Goal: Ask a question

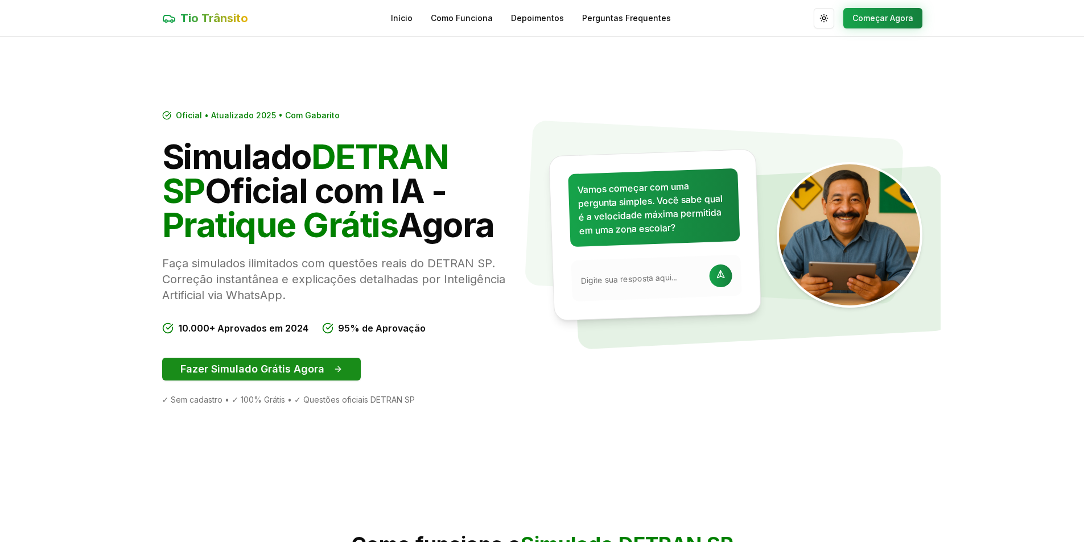
click at [293, 366] on button "Fazer Simulado Grátis Agora" at bounding box center [261, 369] width 199 height 23
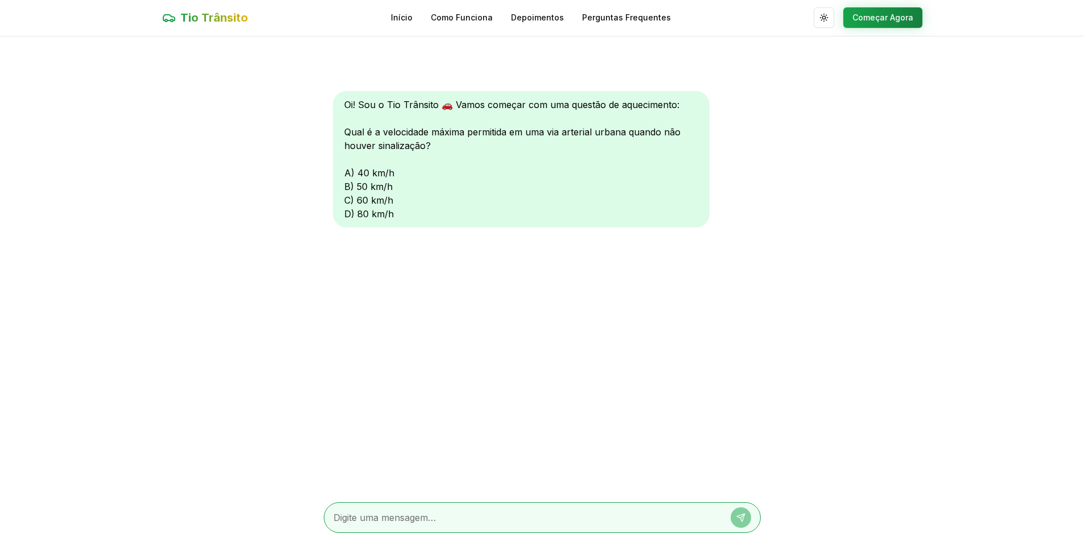
click at [464, 512] on textarea at bounding box center [526, 518] width 386 height 14
type textarea "a"
click at [736, 517] on icon at bounding box center [740, 517] width 9 height 9
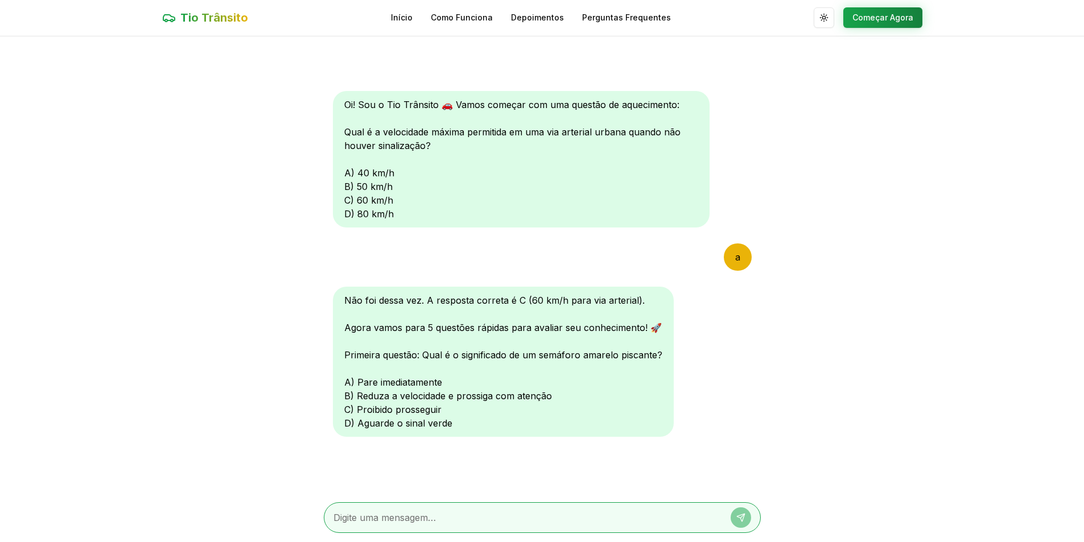
click at [506, 516] on textarea at bounding box center [526, 518] width 386 height 14
type textarea "b"
click at [739, 514] on icon at bounding box center [740, 517] width 9 height 9
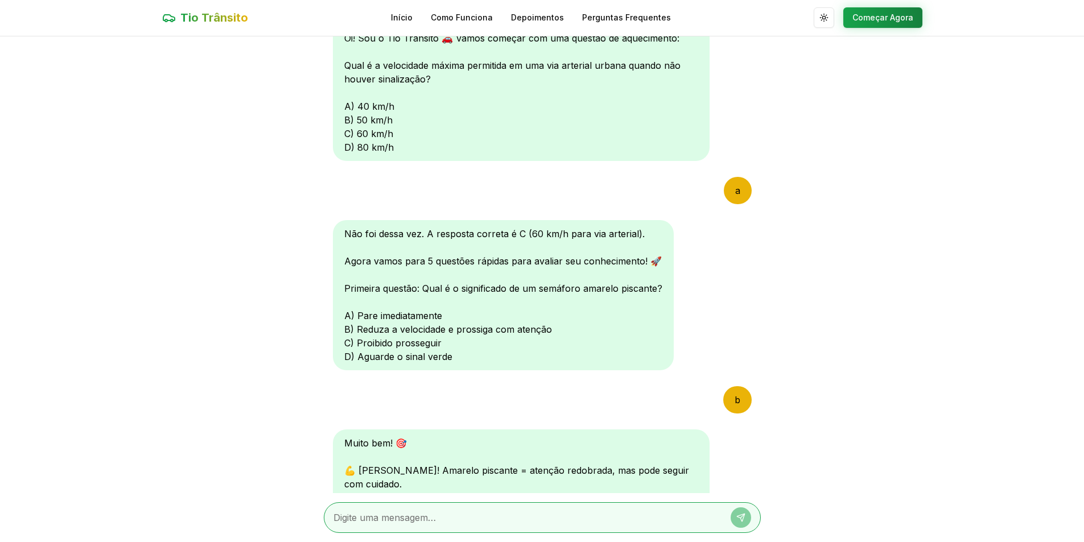
scroll to position [278, 0]
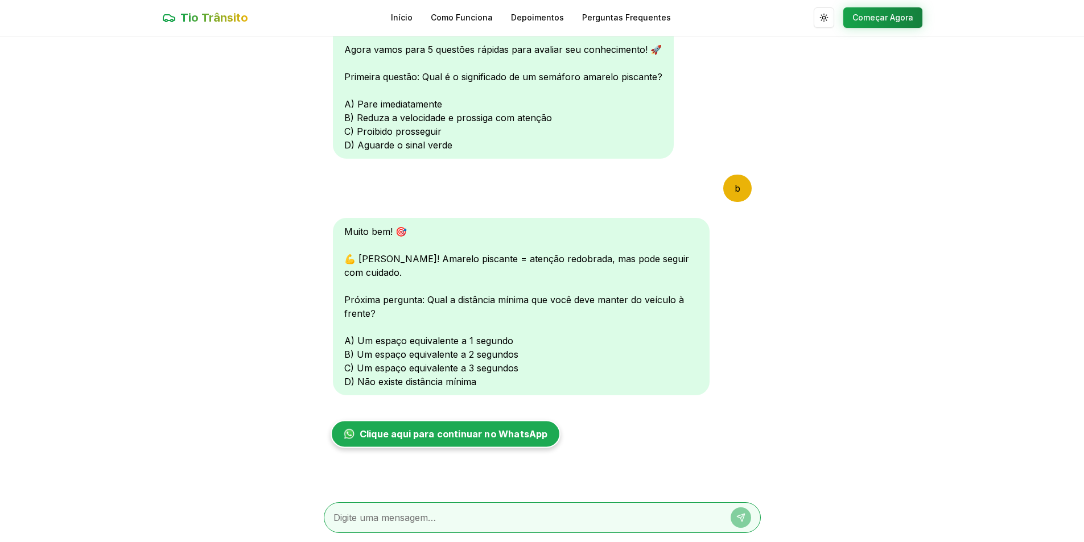
click at [465, 444] on link "Clique aqui para continuar no WhatsApp" at bounding box center [446, 435] width 230 height 28
